Goal: Task Accomplishment & Management: Manage account settings

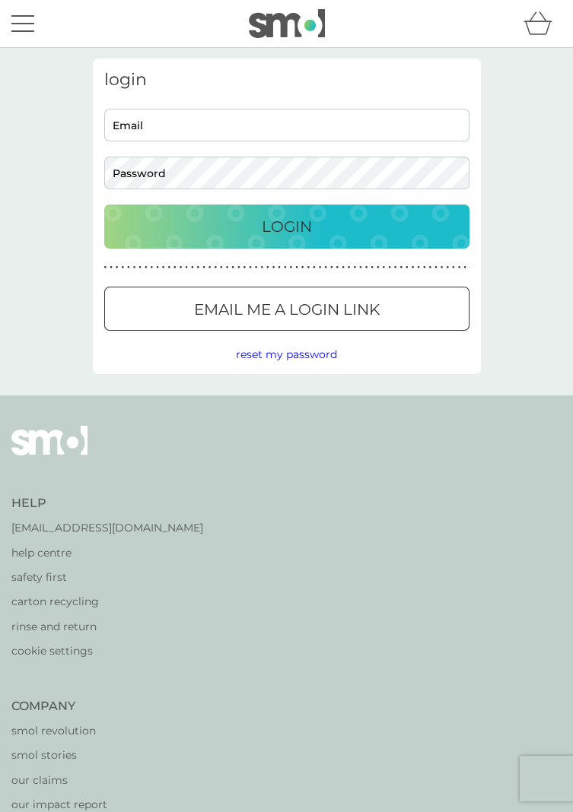
click at [253, 130] on input "Email" at bounding box center [286, 125] width 365 height 33
type input "[EMAIL_ADDRESS][DOMAIN_NAME]"
click at [104, 205] on button "Login" at bounding box center [286, 227] width 365 height 44
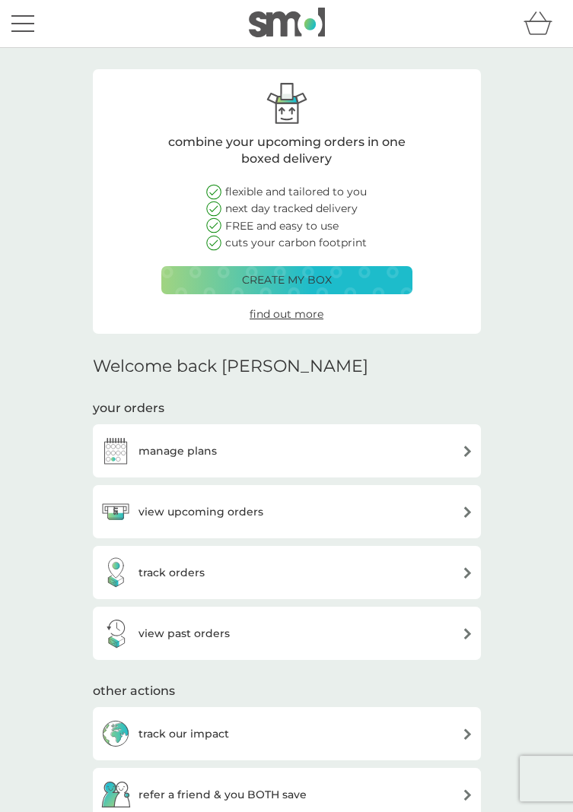
click at [402, 515] on div "view upcoming orders" at bounding box center [286, 512] width 373 height 30
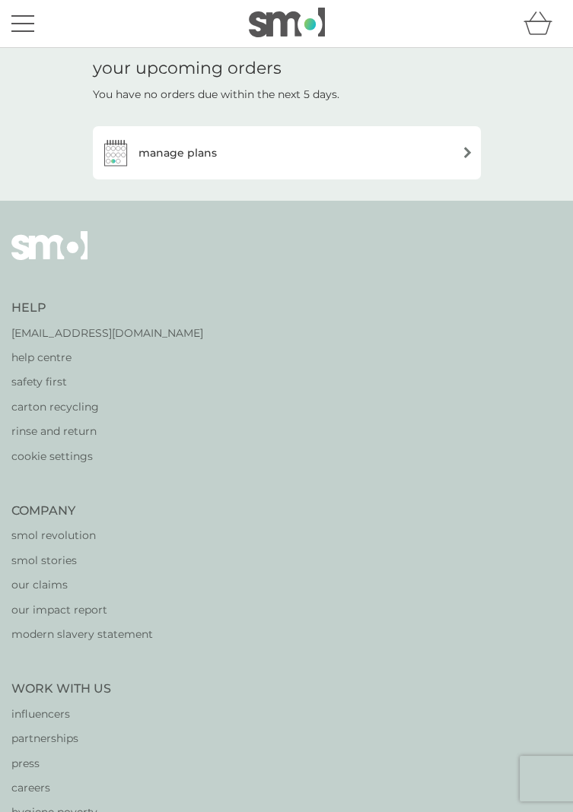
click at [376, 166] on div "manage plans" at bounding box center [286, 153] width 373 height 30
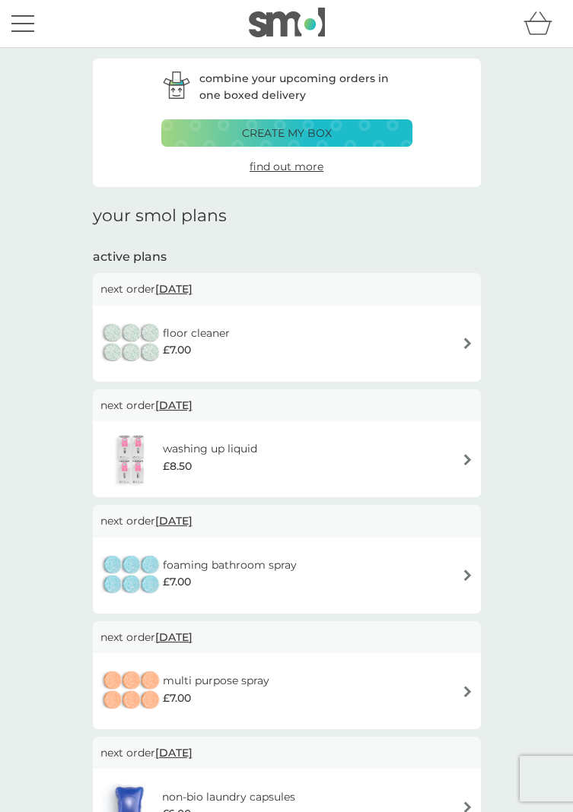
click at [24, 29] on button "menu" at bounding box center [22, 23] width 23 height 29
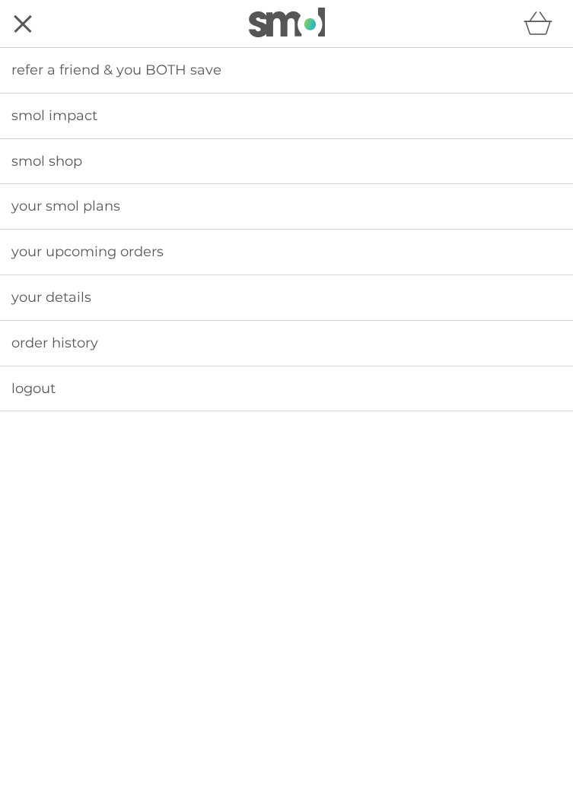
click at [260, 343] on link "order history" at bounding box center [286, 343] width 573 height 45
